Goal: Information Seeking & Learning: Learn about a topic

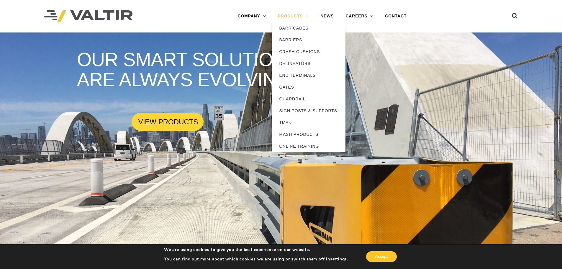
click at [295, 16] on link "PRODUCTS" at bounding box center [293, 16] width 43 height 12
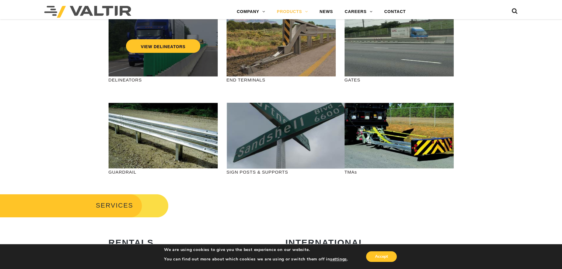
scroll to position [148, 0]
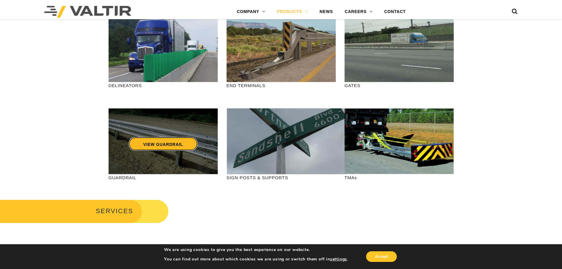
click at [172, 141] on link "VIEW GUARDRAIL" at bounding box center [162, 144] width 69 height 14
click at [150, 147] on link "VIEW GUARDRAIL" at bounding box center [162, 144] width 69 height 14
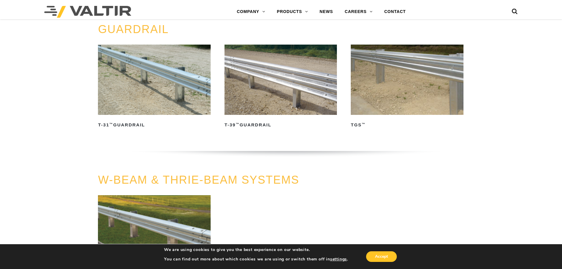
scroll to position [236, 0]
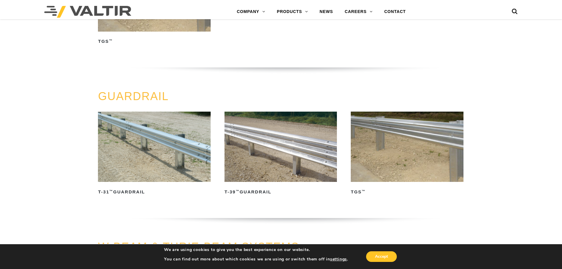
click at [166, 155] on img at bounding box center [154, 147] width 112 height 70
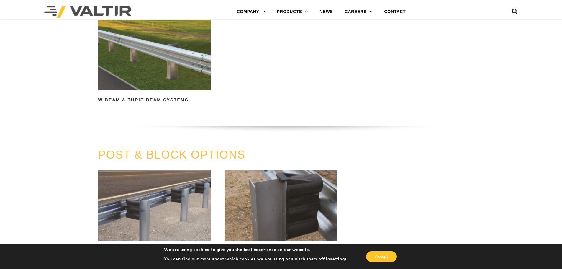
scroll to position [650, 0]
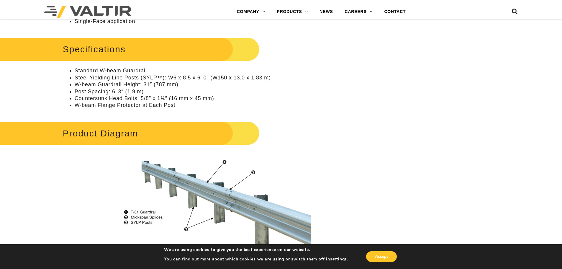
scroll to position [413, 0]
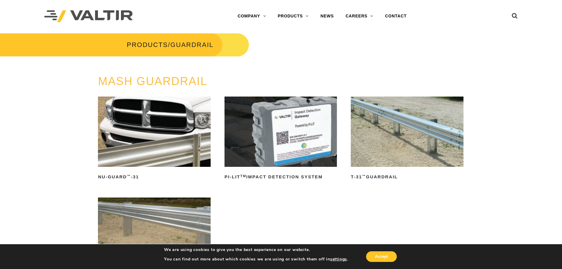
click at [154, 128] on img at bounding box center [154, 132] width 112 height 70
click at [516, 78] on div "MASH GUARDRAIL NU-GUARD ™ -31 Read more PI-LIT TM Impact Detection System Read …" at bounding box center [281, 200] width 562 height 251
